Goal: Find specific fact: Find specific fact

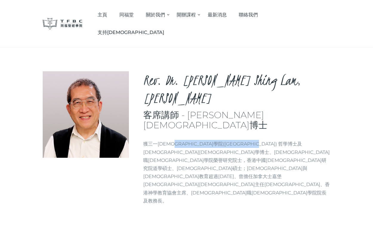
drag, startPoint x: 175, startPoint y: 99, endPoint x: 241, endPoint y: 98, distance: 65.7
click at [241, 140] on p "獲三一[DEMOGRAPHIC_DATA]學院([GEOGRAPHIC_DATA]) 哲學博士及[DEMOGRAPHIC_DATA][DEMOGRAPHIC_…" at bounding box center [236, 172] width 187 height 65
copy p "[GEOGRAPHIC_DATA]"
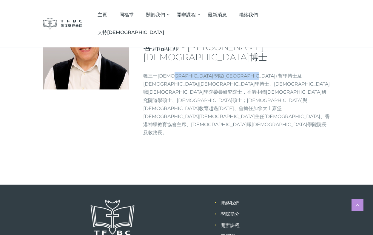
click at [131, 199] on img at bounding box center [112, 221] width 45 height 45
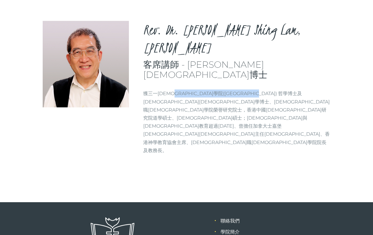
scroll to position [0, 0]
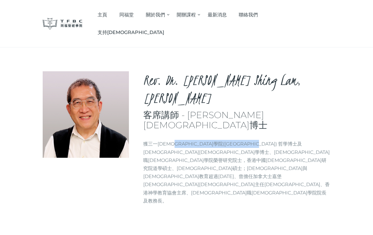
click at [64, 18] on img at bounding box center [63, 24] width 40 height 12
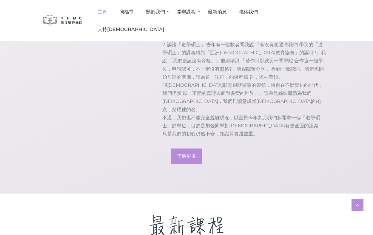
scroll to position [928, 0]
